Goal: Task Accomplishment & Management: Complete application form

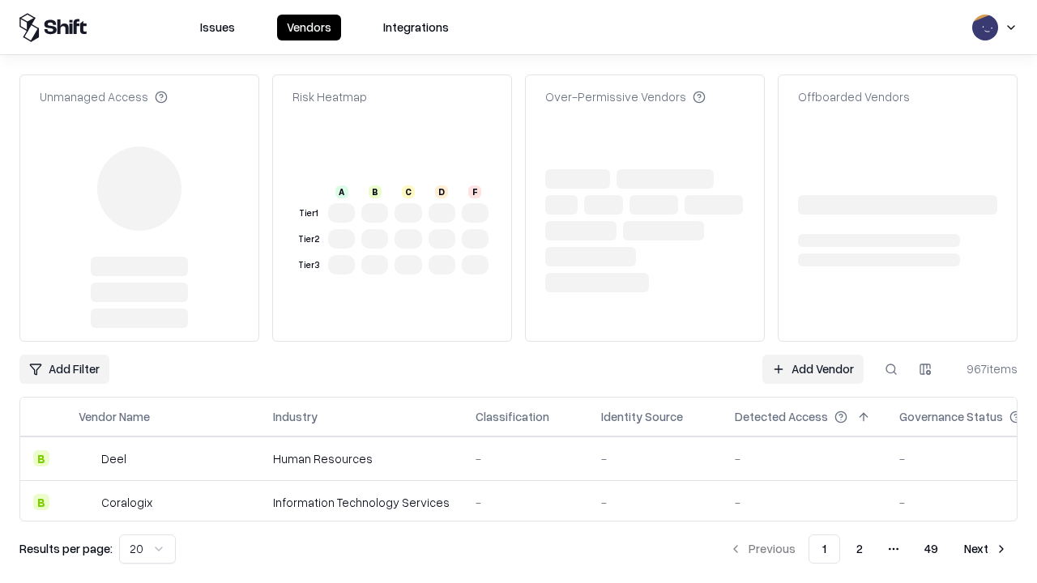
click at [813, 355] on link "Add Vendor" at bounding box center [812, 369] width 101 height 29
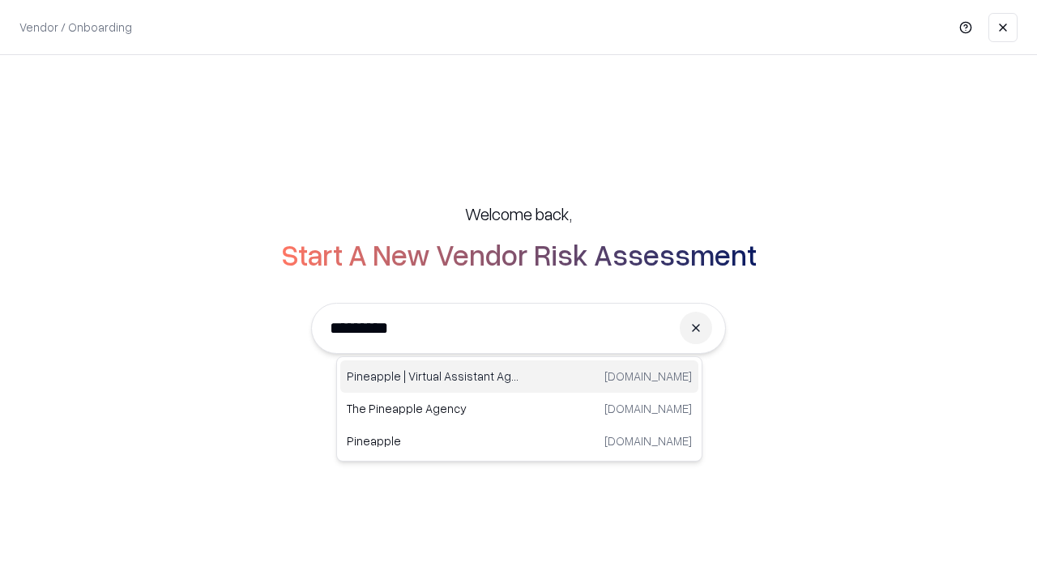
click at [519, 377] on div "Pineapple | Virtual Assistant Agency [DOMAIN_NAME]" at bounding box center [519, 377] width 358 height 32
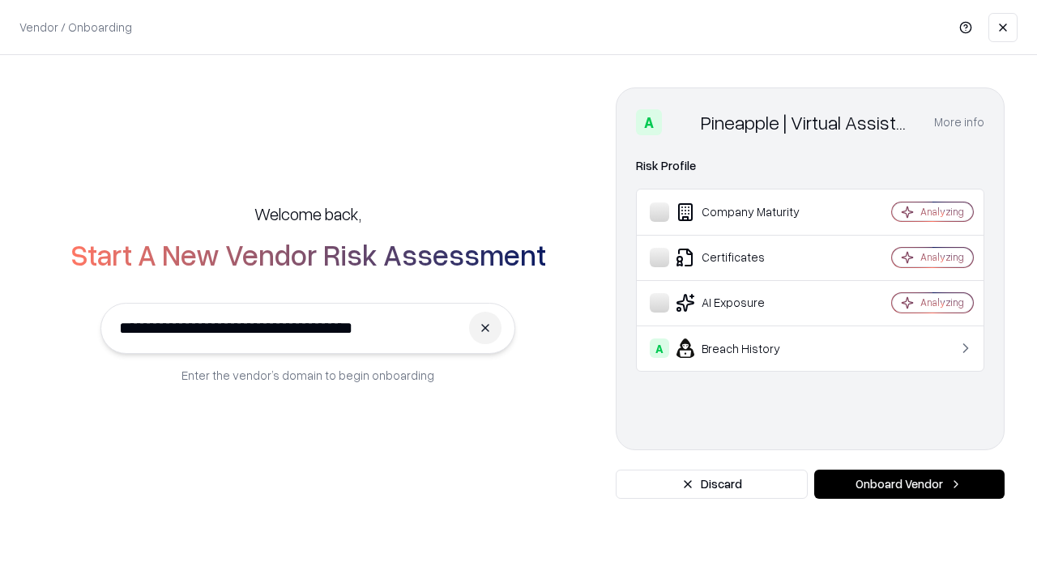
type input "**********"
click at [909, 484] on button "Onboard Vendor" at bounding box center [909, 484] width 190 height 29
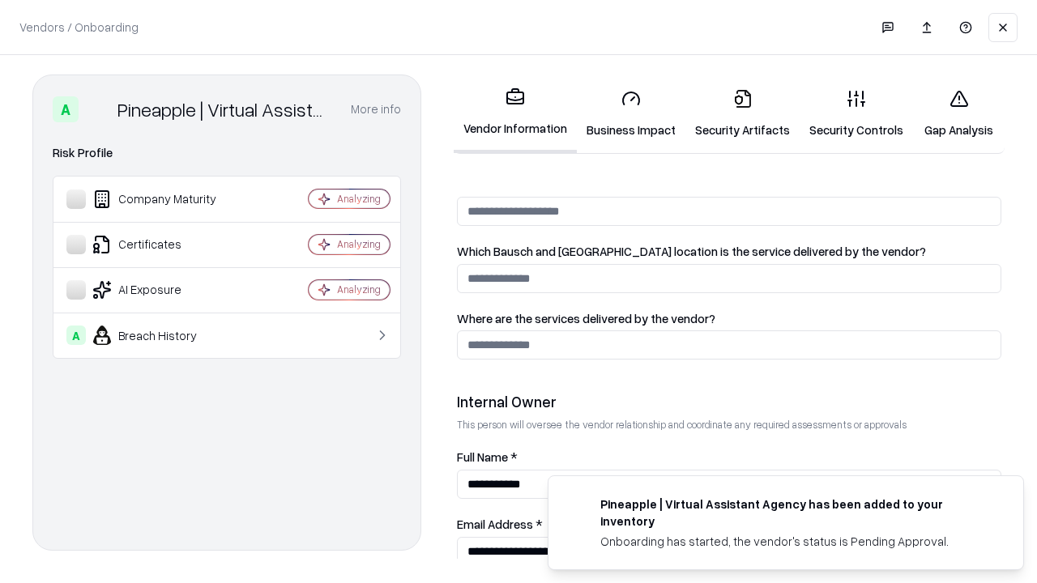
scroll to position [839, 0]
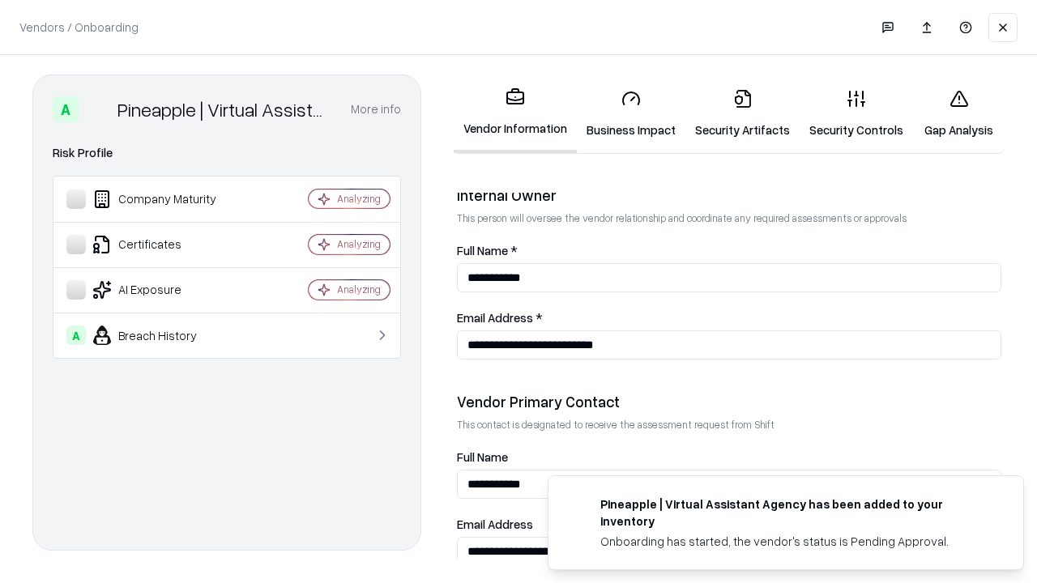
click at [631, 113] on link "Business Impact" at bounding box center [631, 113] width 109 height 75
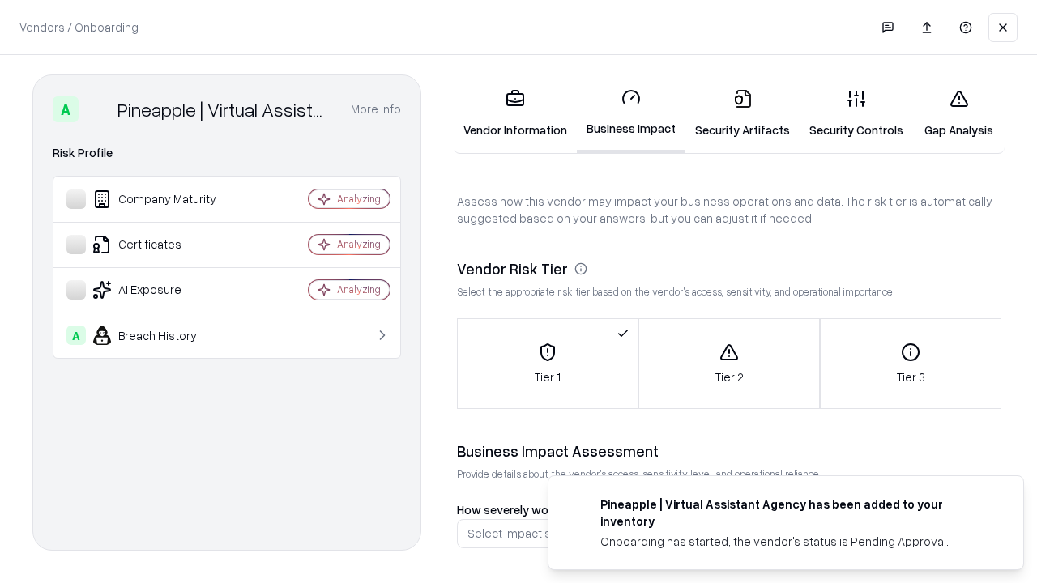
click at [958, 113] on link "Gap Analysis" at bounding box center [959, 113] width 92 height 75
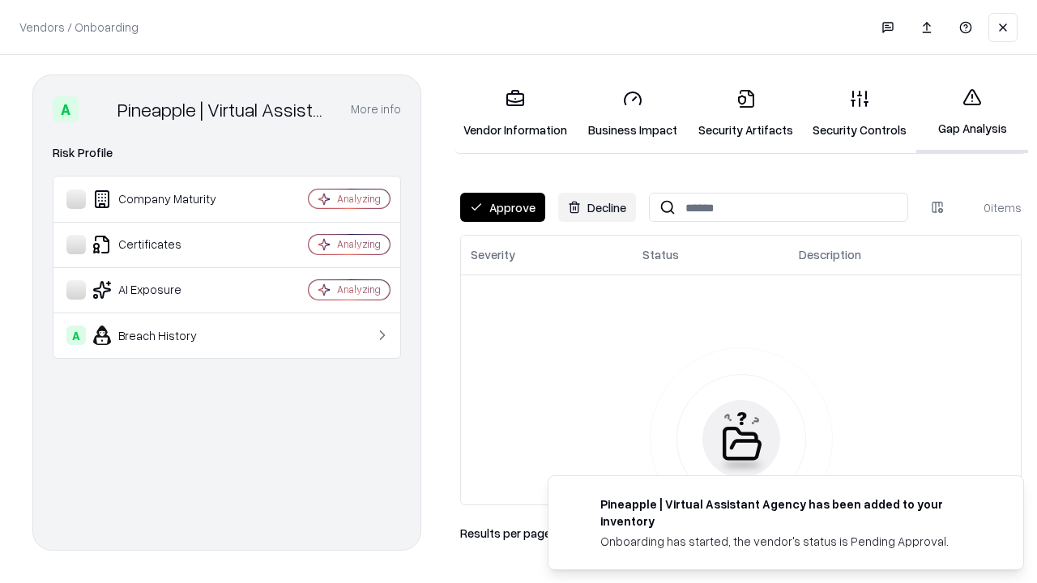
click at [502, 207] on button "Approve" at bounding box center [502, 207] width 85 height 29
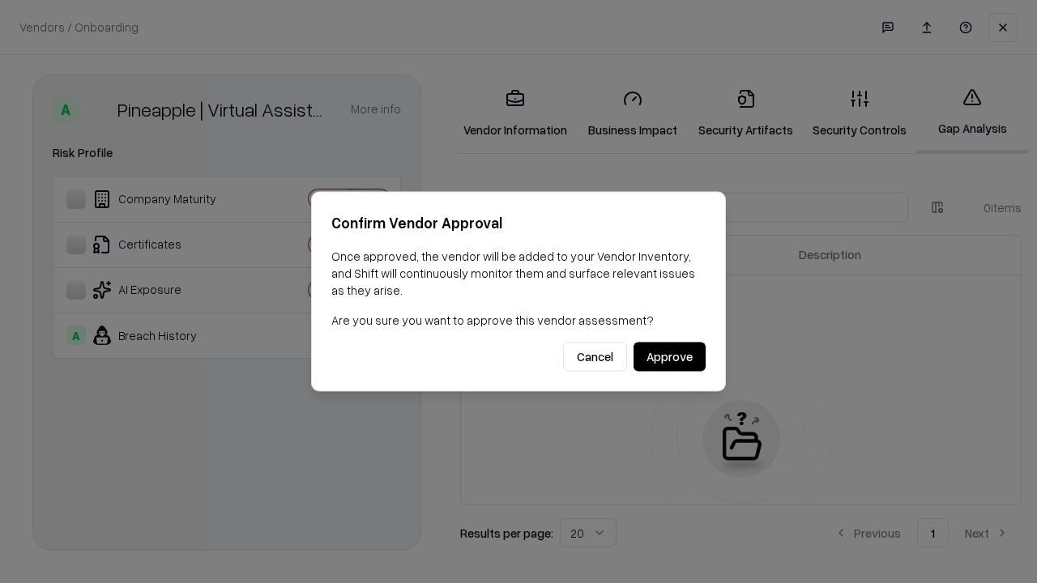
click at [669, 356] on button "Approve" at bounding box center [670, 357] width 72 height 29
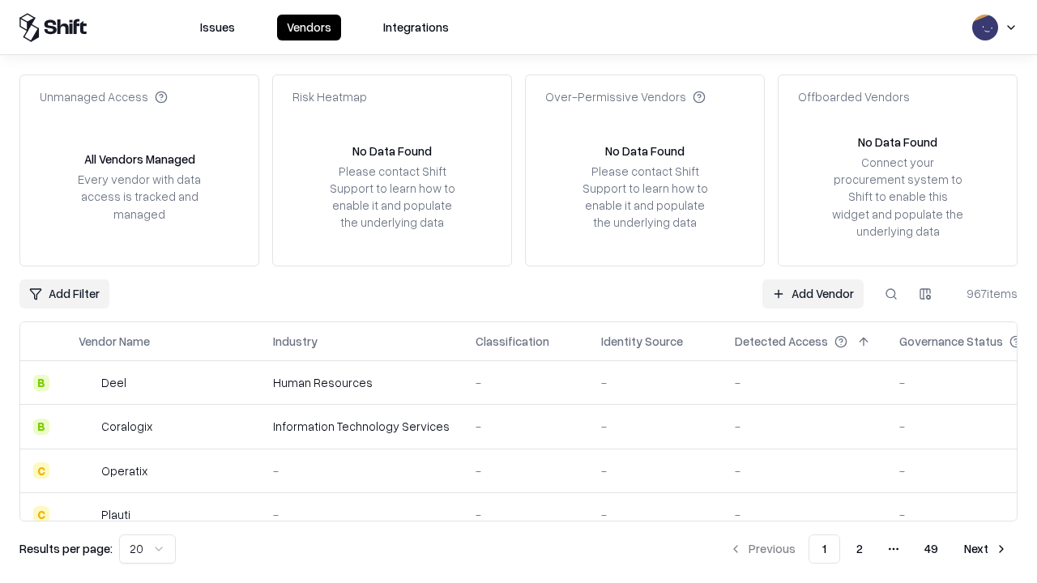
type input "**********"
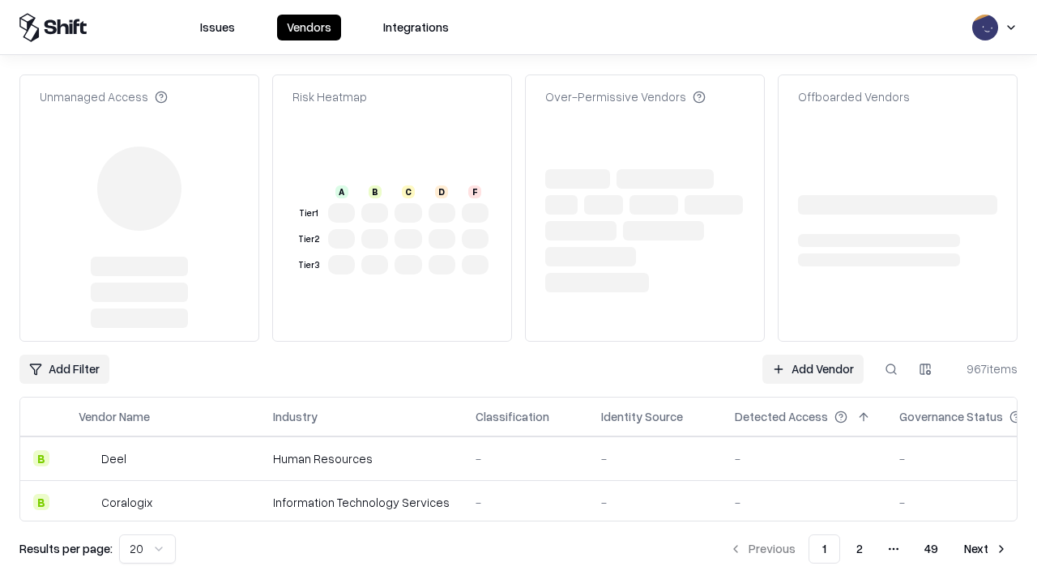
click at [813, 355] on link "Add Vendor" at bounding box center [812, 369] width 101 height 29
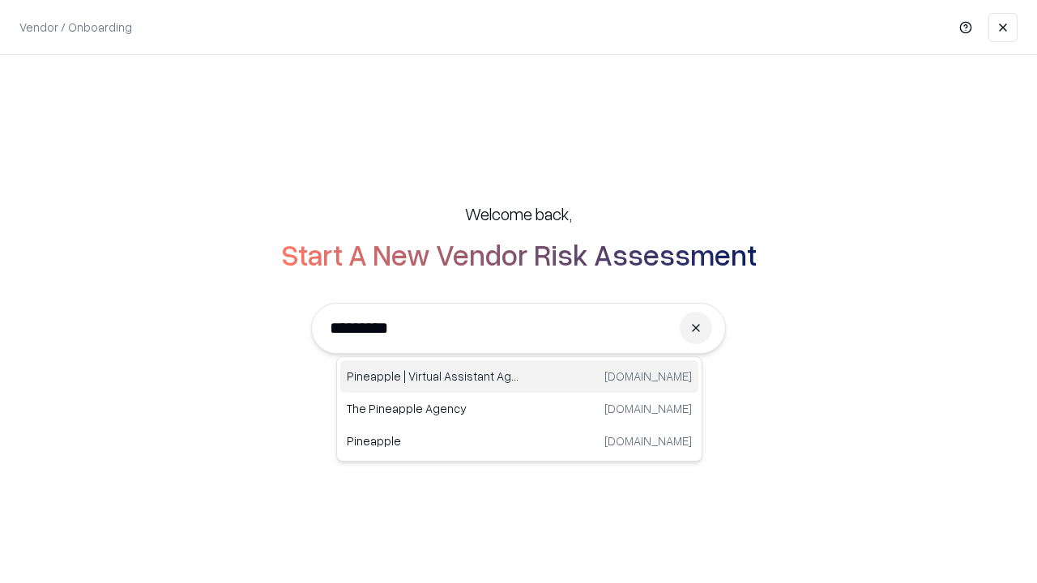
click at [519, 377] on div "Pineapple | Virtual Assistant Agency [DOMAIN_NAME]" at bounding box center [519, 377] width 358 height 32
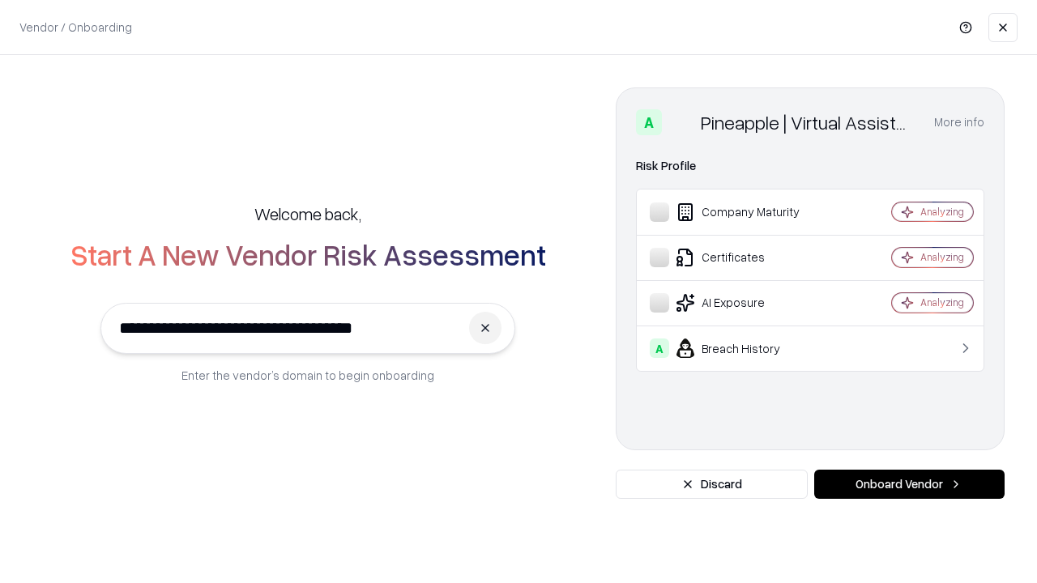
type input "**********"
click at [909, 484] on button "Onboard Vendor" at bounding box center [909, 484] width 190 height 29
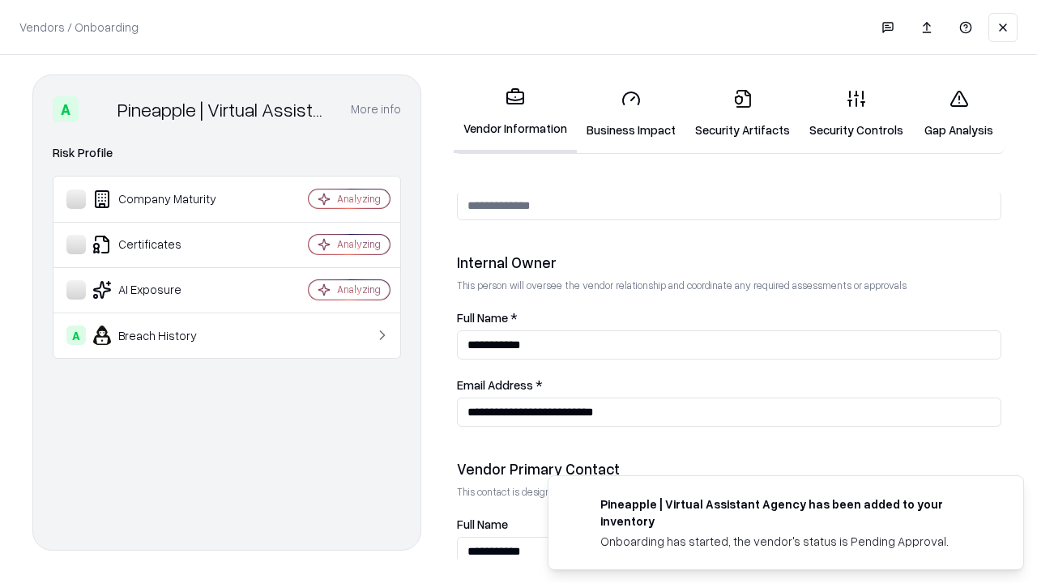
scroll to position [839, 0]
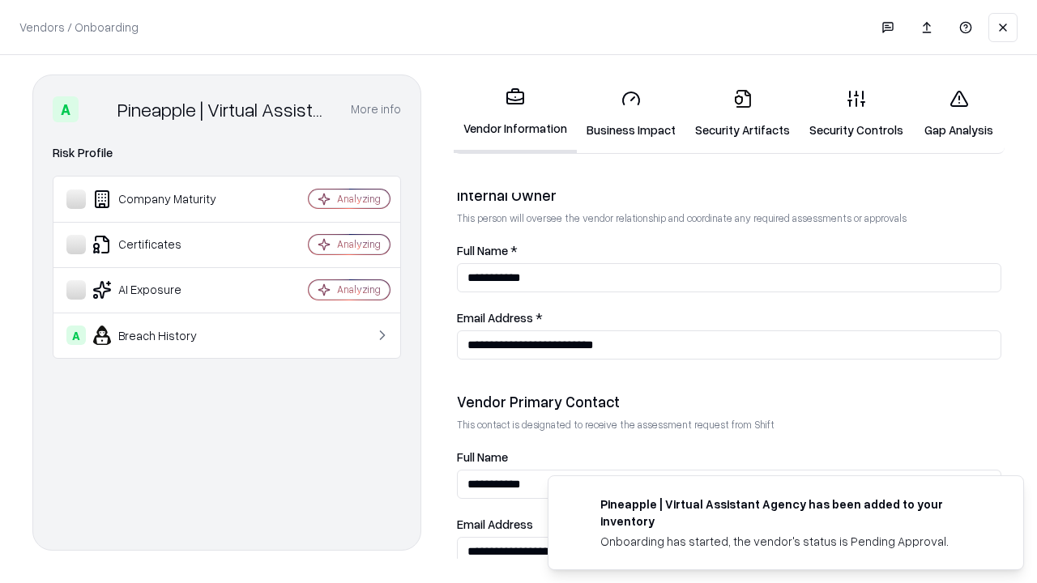
click at [958, 113] on link "Gap Analysis" at bounding box center [959, 113] width 92 height 75
